Goal: Task Accomplishment & Management: Complete application form

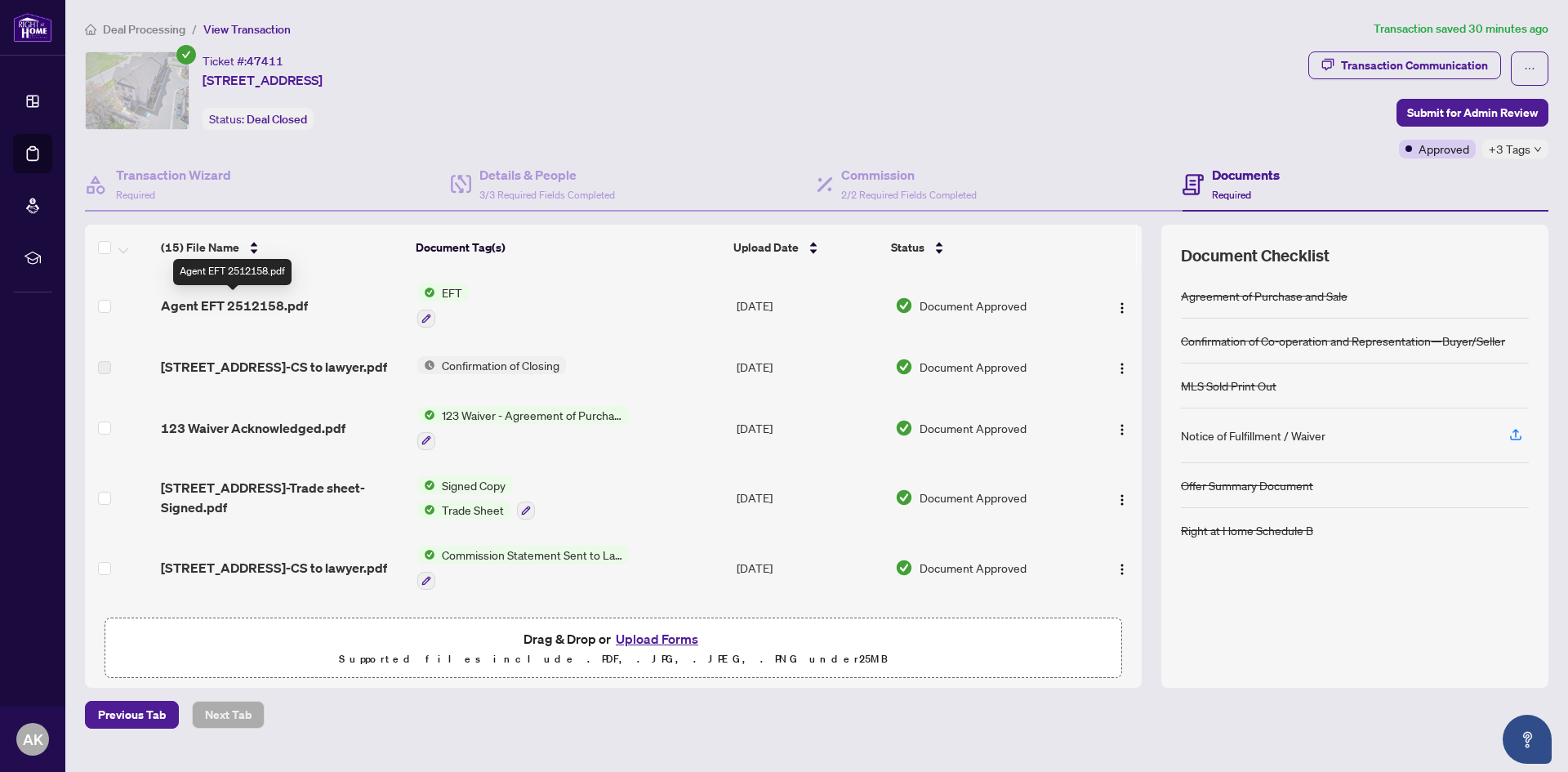
click at [263, 305] on span "Agent EFT 2512158.pdf" at bounding box center [234, 305] width 147 height 19
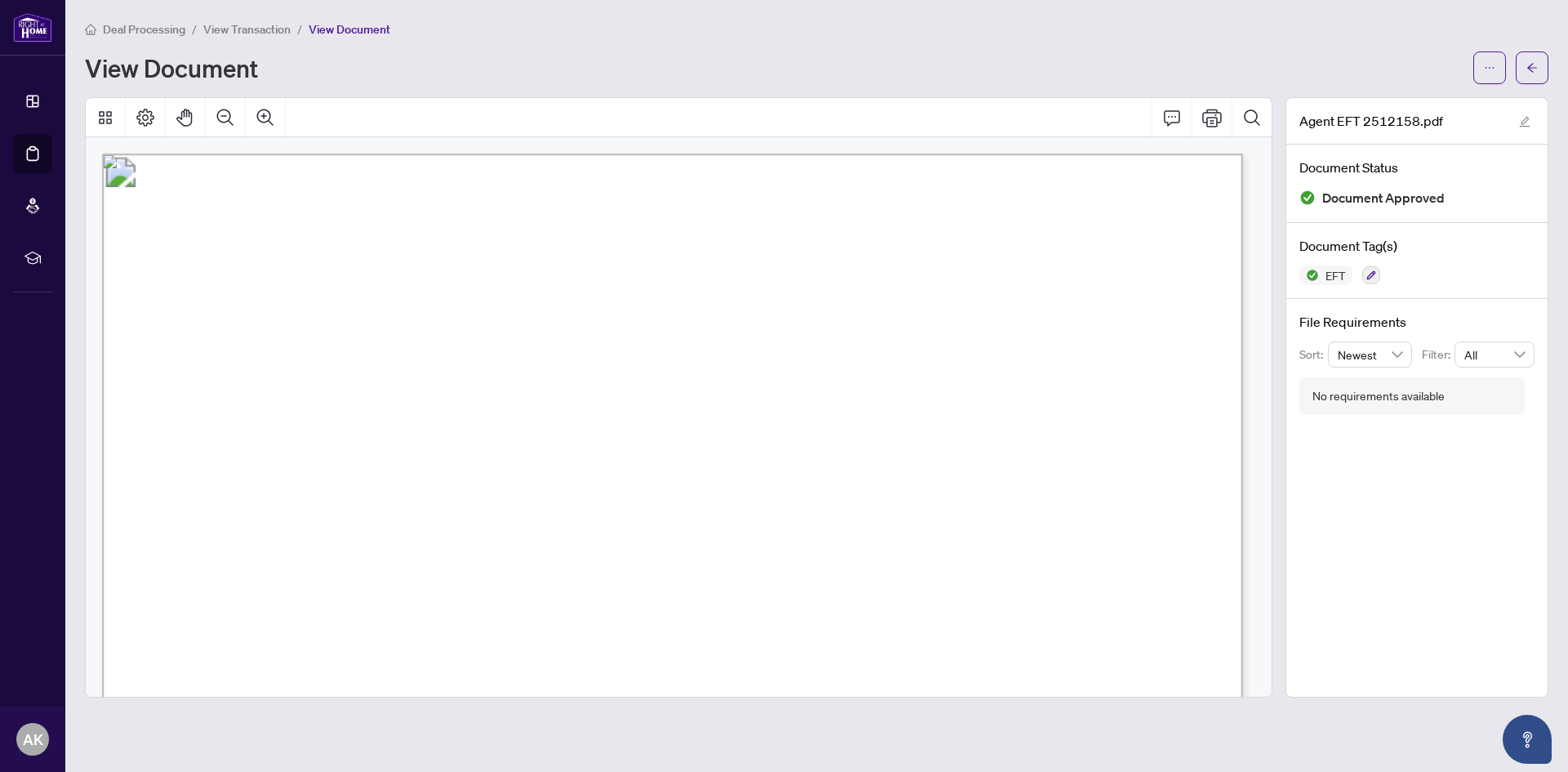
click at [1487, 59] on span "button" at bounding box center [1490, 68] width 12 height 26
click at [1422, 109] on span "Download" at bounding box center [1431, 102] width 124 height 18
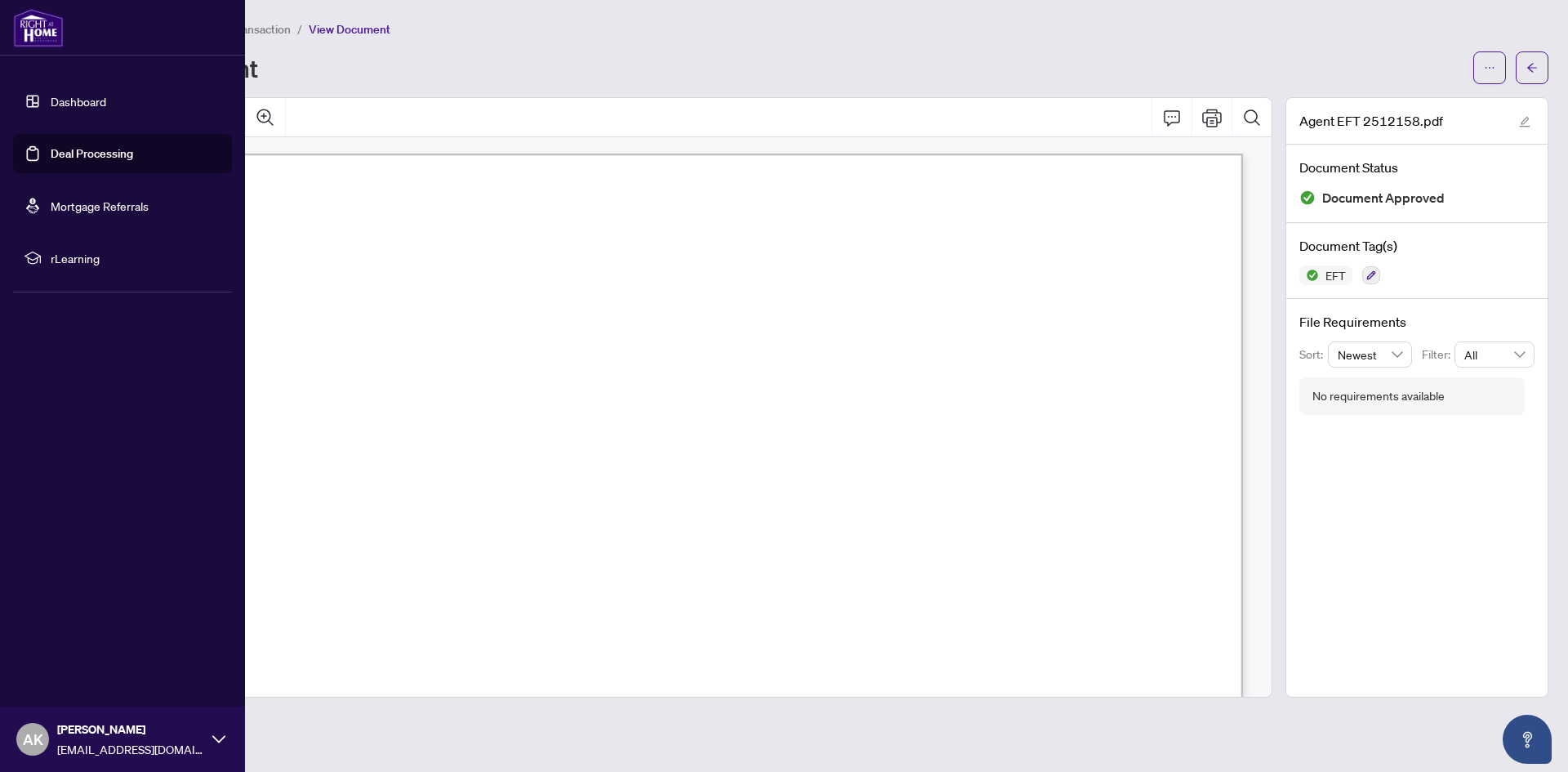
click at [51, 146] on link "Deal Processing" at bounding box center [92, 153] width 83 height 14
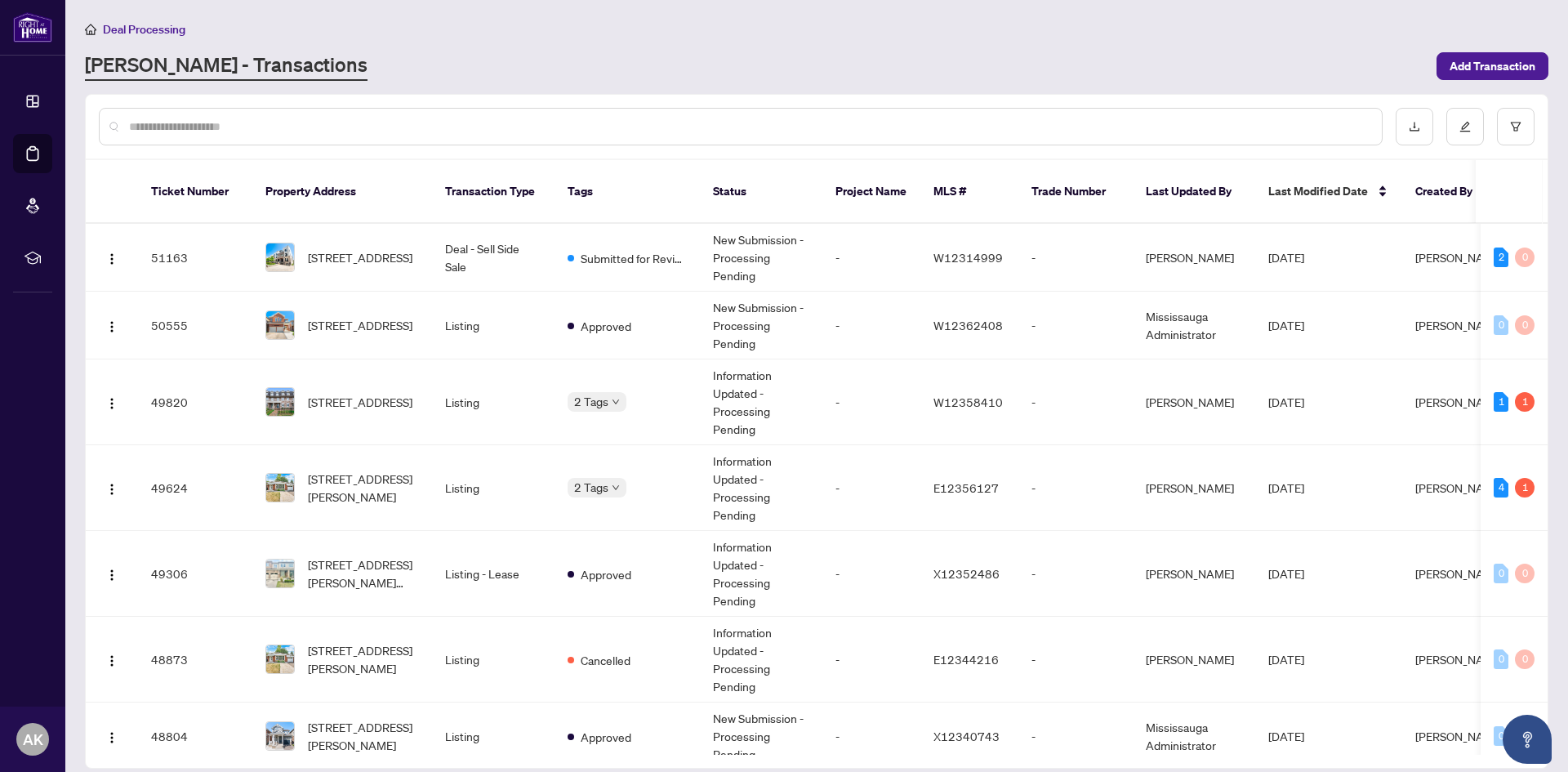
click at [1272, 112] on div at bounding box center [740, 127] width 1284 height 37
click at [1243, 138] on div at bounding box center [740, 127] width 1284 height 37
click at [1230, 130] on input "text" at bounding box center [749, 126] width 1240 height 18
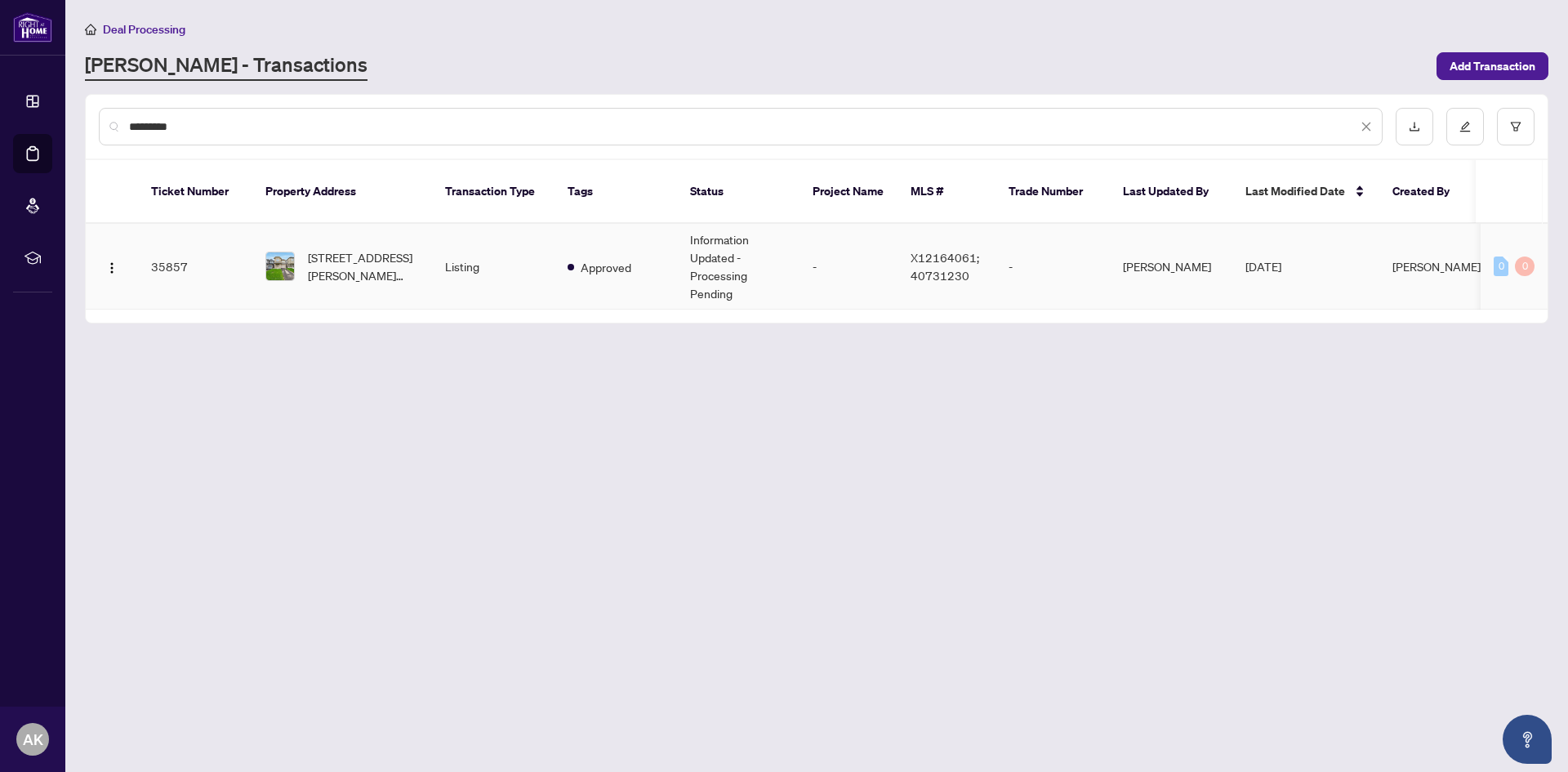
type input "*********"
click at [767, 249] on td "Information Updated - Processing Pending" at bounding box center [738, 266] width 123 height 85
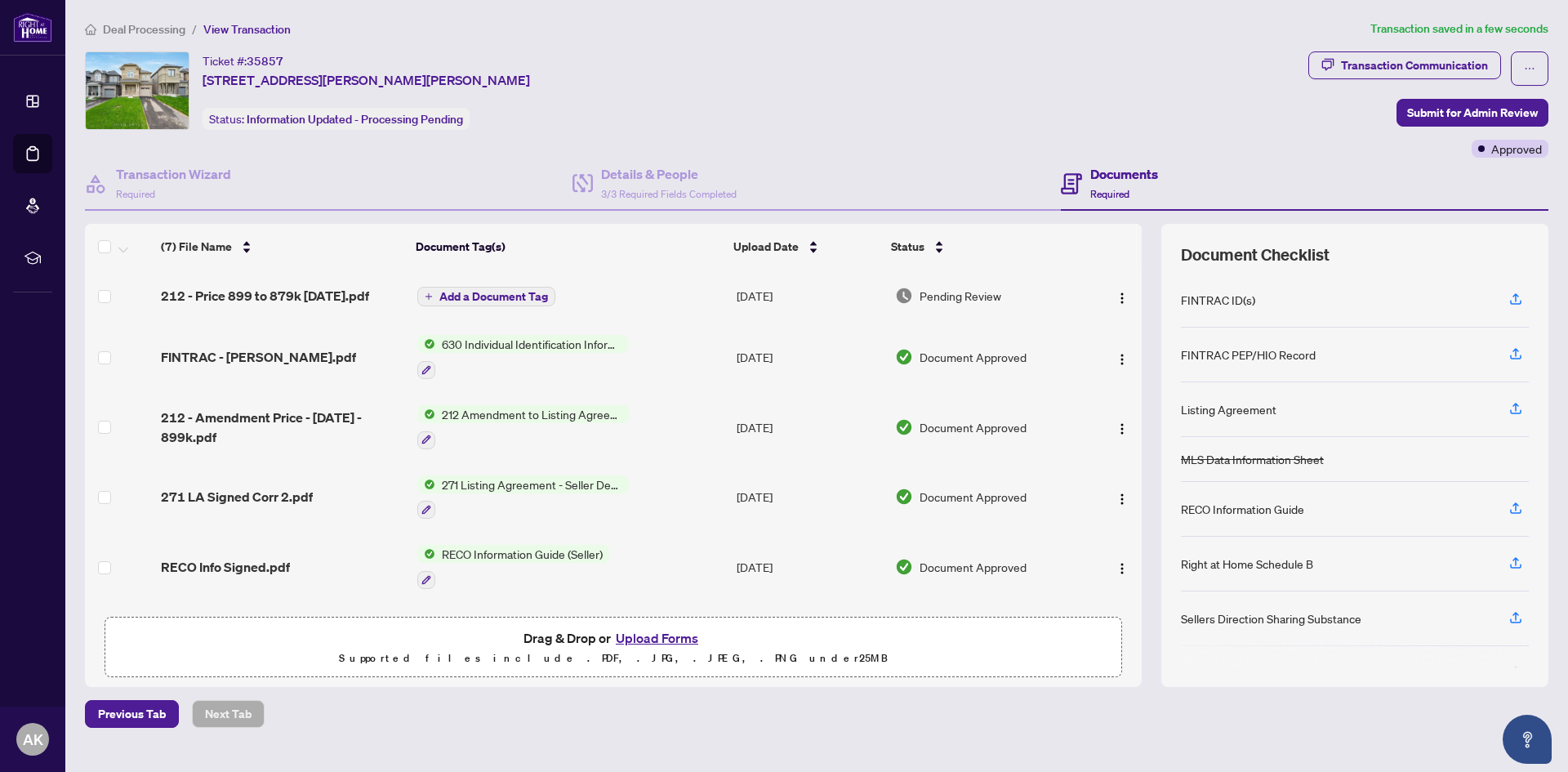
click at [465, 297] on span "Add a Document Tag" at bounding box center [494, 297] width 109 height 12
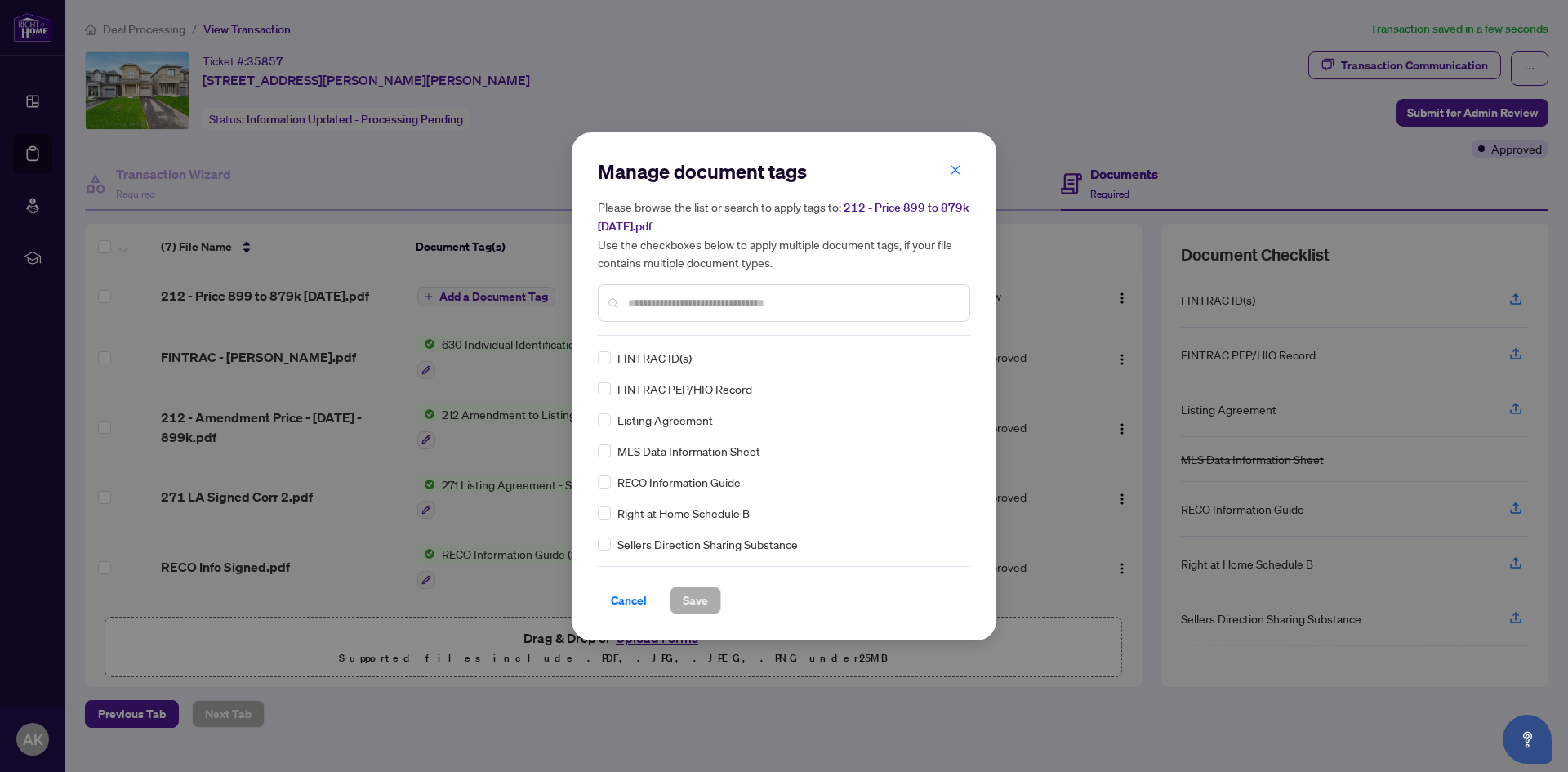
click at [693, 303] on input "text" at bounding box center [792, 303] width 328 height 18
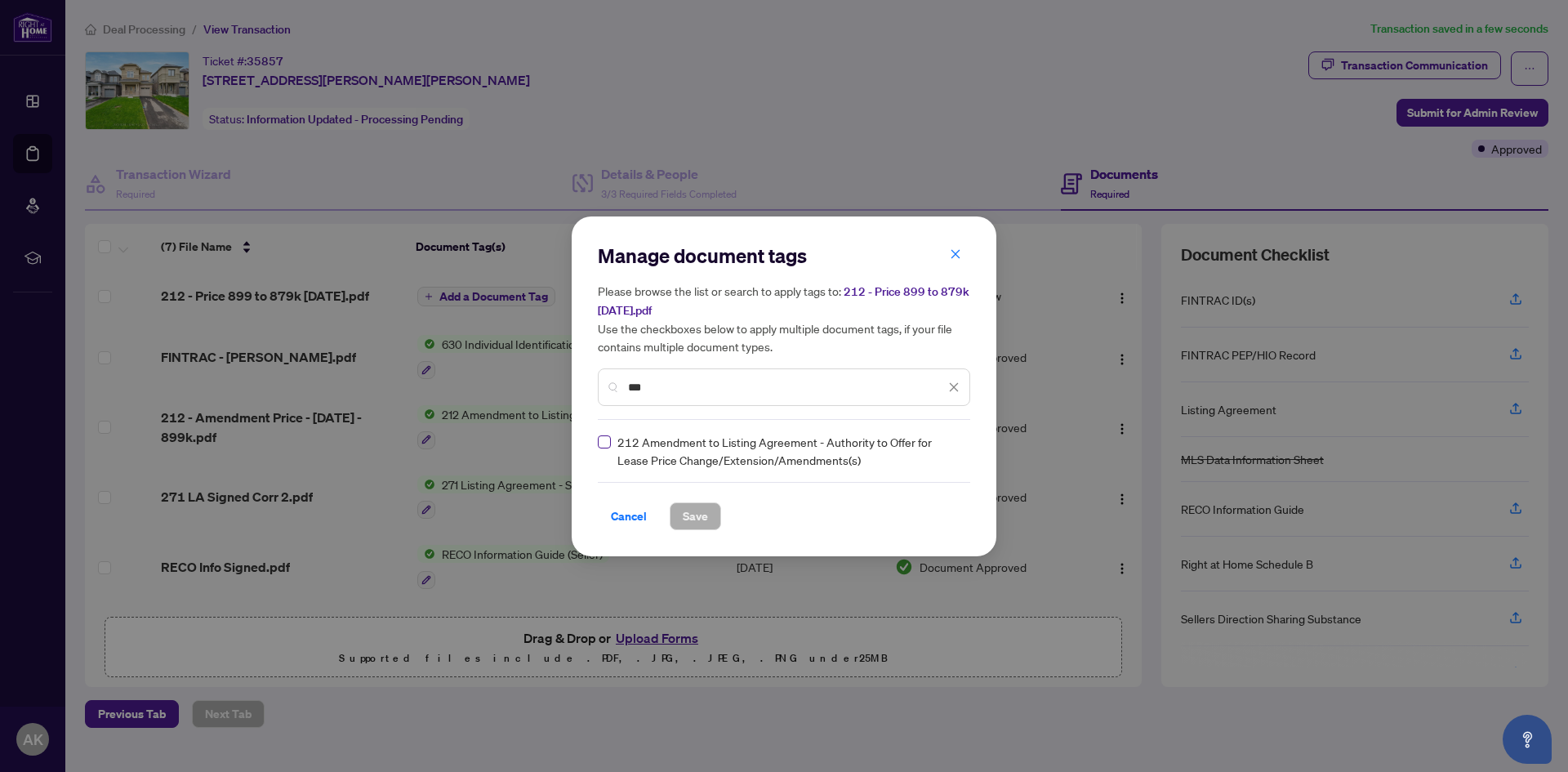
type input "***"
click at [698, 513] on span "Save" at bounding box center [696, 516] width 25 height 26
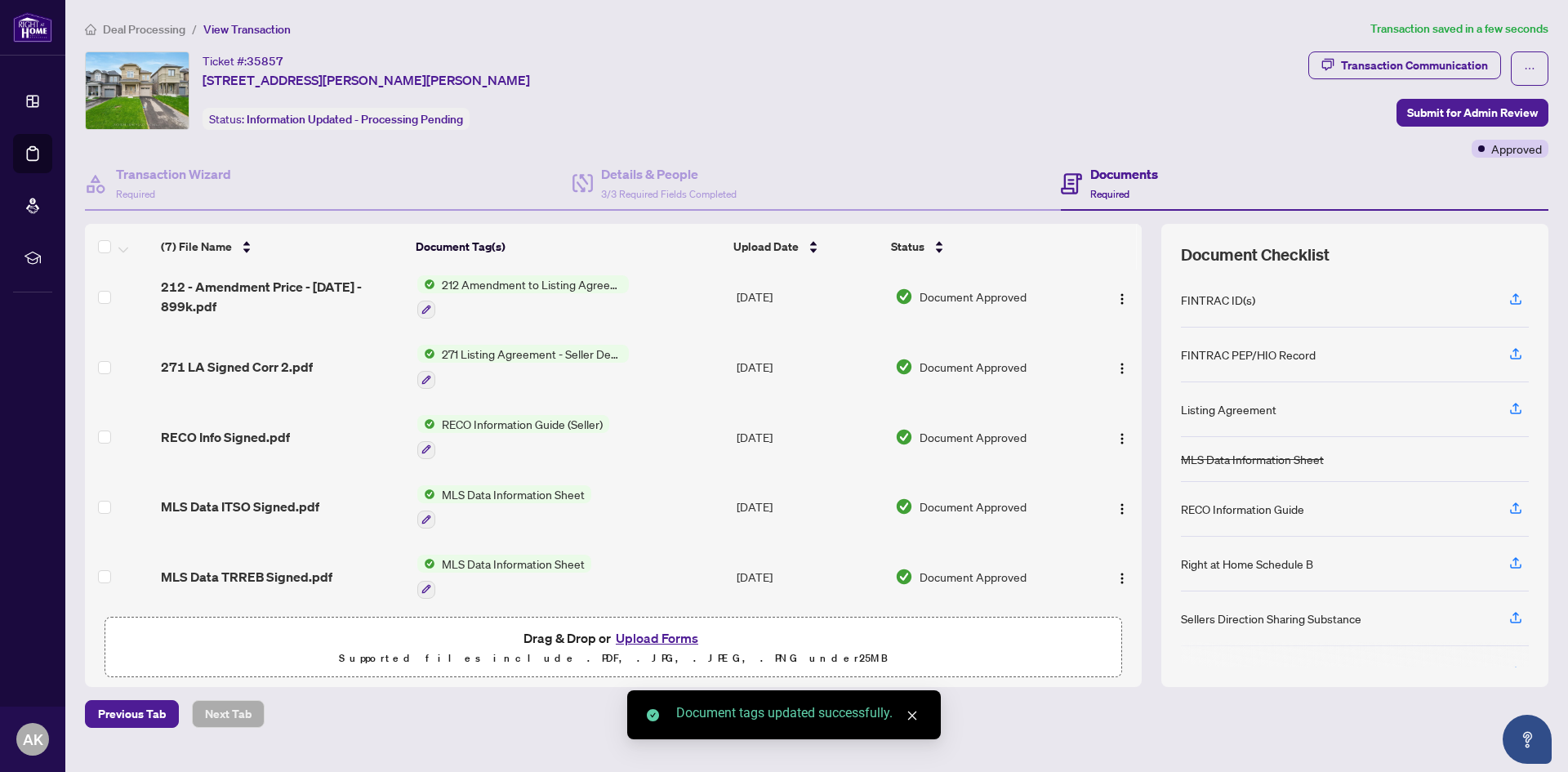
scroll to position [155, 0]
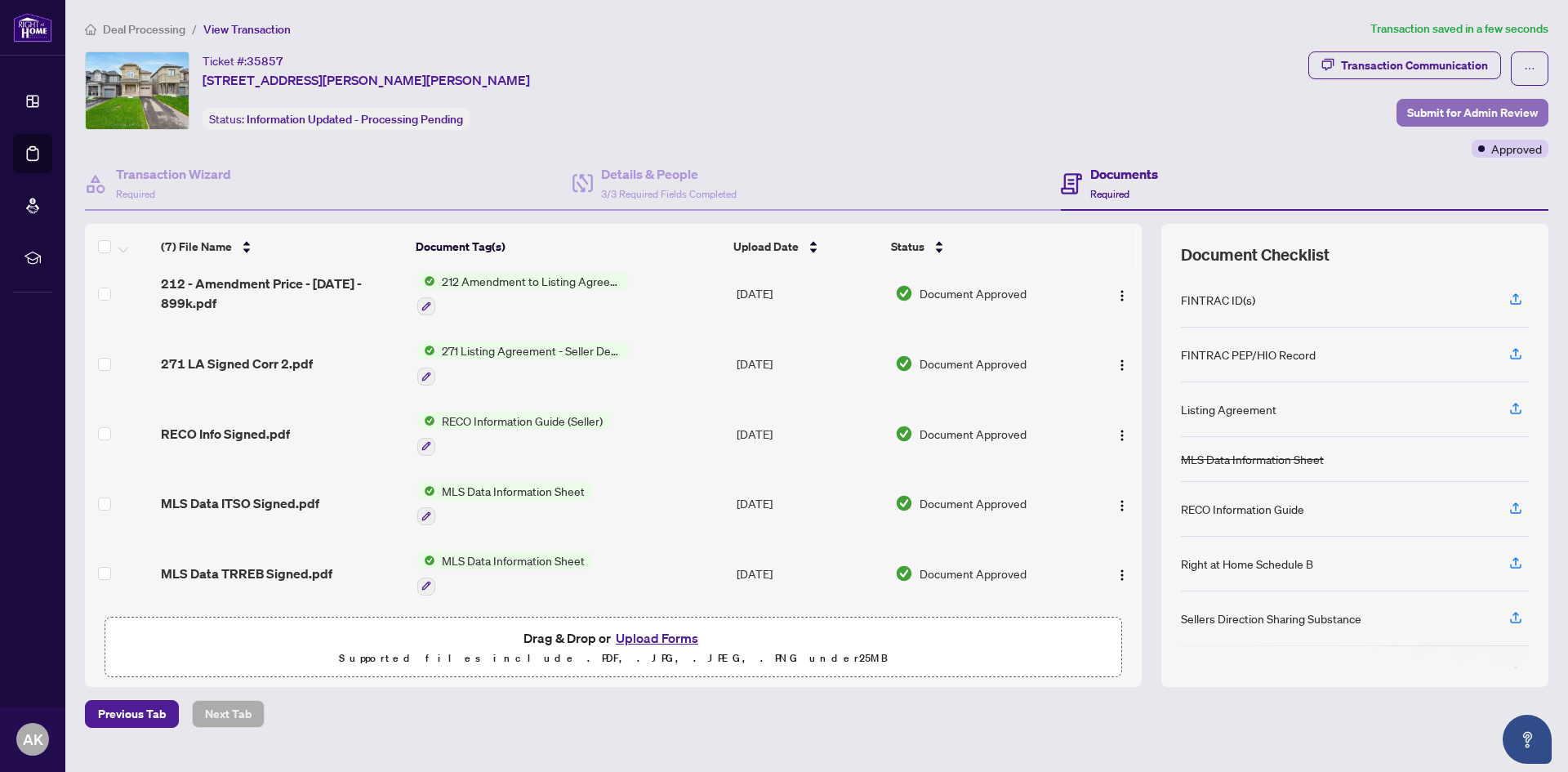
click at [1479, 113] on span "Submit for Admin Review" at bounding box center [1472, 112] width 131 height 26
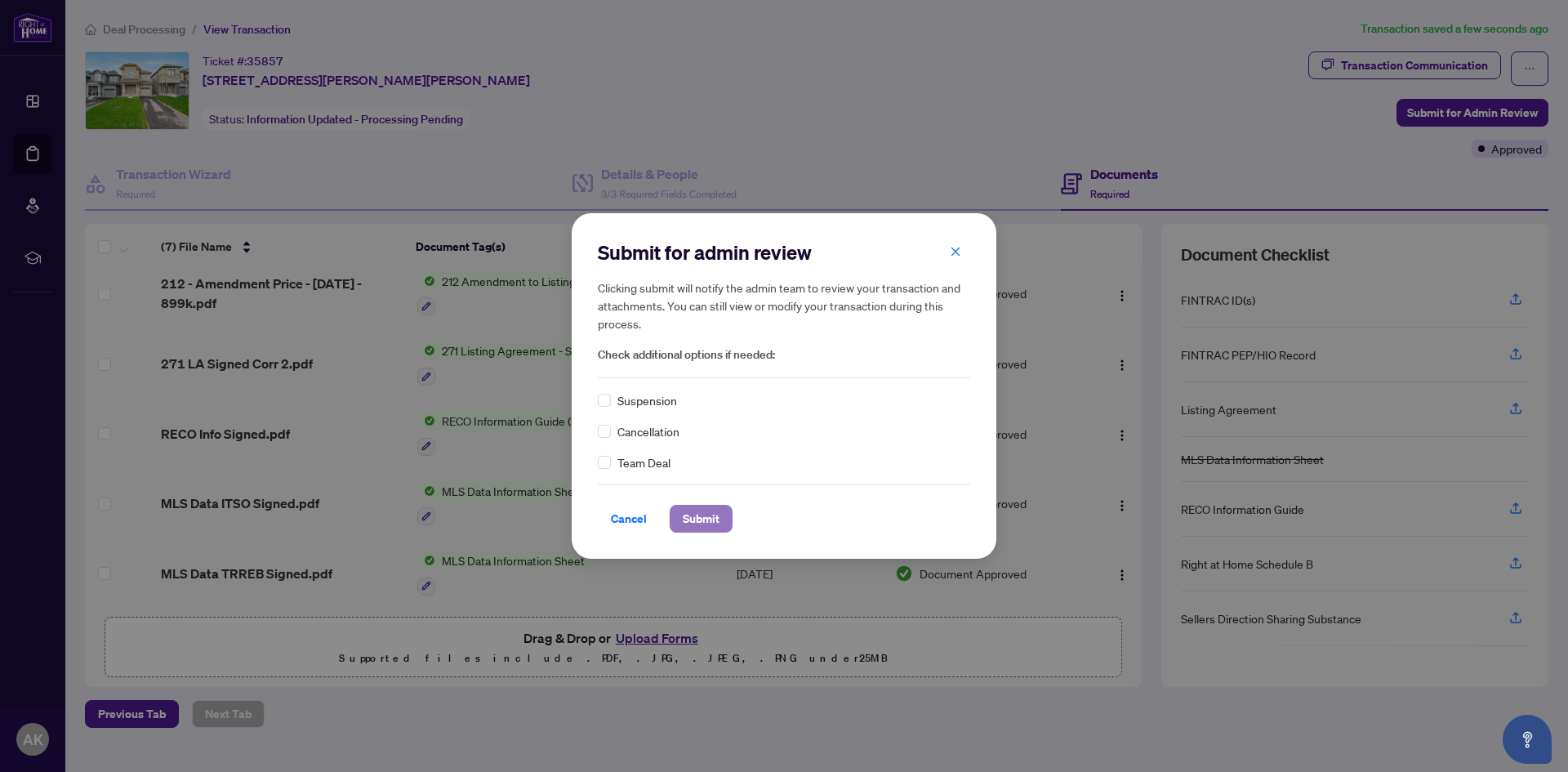
click at [696, 520] on span "Submit" at bounding box center [701, 518] width 36 height 26
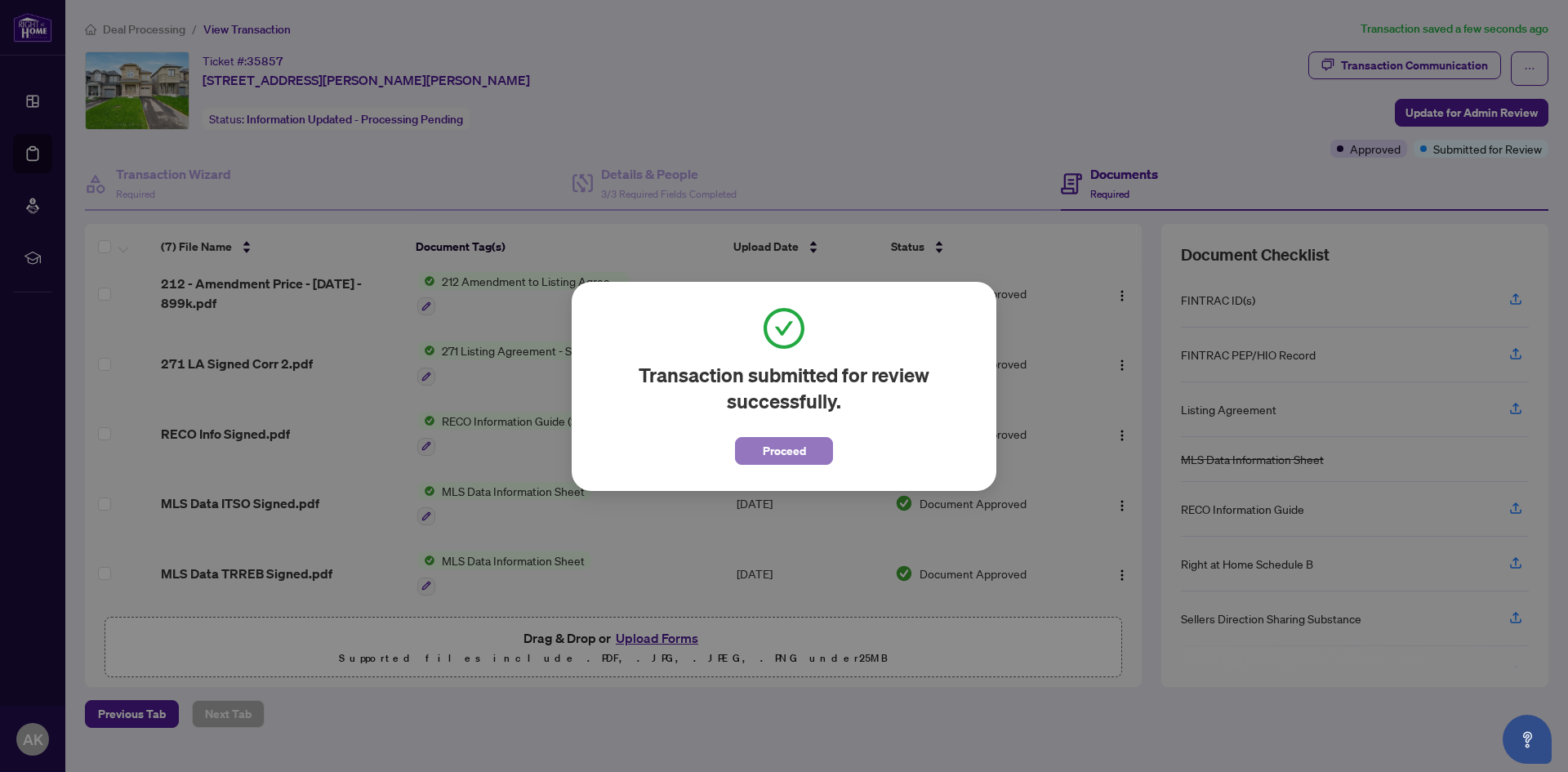
click at [804, 461] on span "Proceed" at bounding box center [784, 451] width 43 height 26
